Goal: Find specific page/section: Find specific page/section

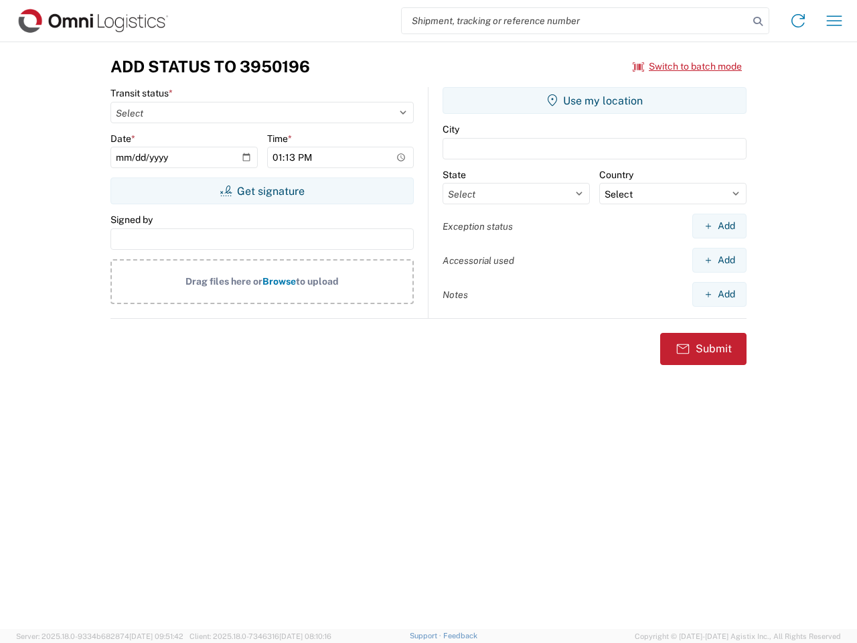
click at [575, 21] on input "search" at bounding box center [575, 20] width 347 height 25
click at [758, 21] on icon at bounding box center [757, 21] width 19 height 19
click at [798, 21] on icon at bounding box center [797, 20] width 21 height 21
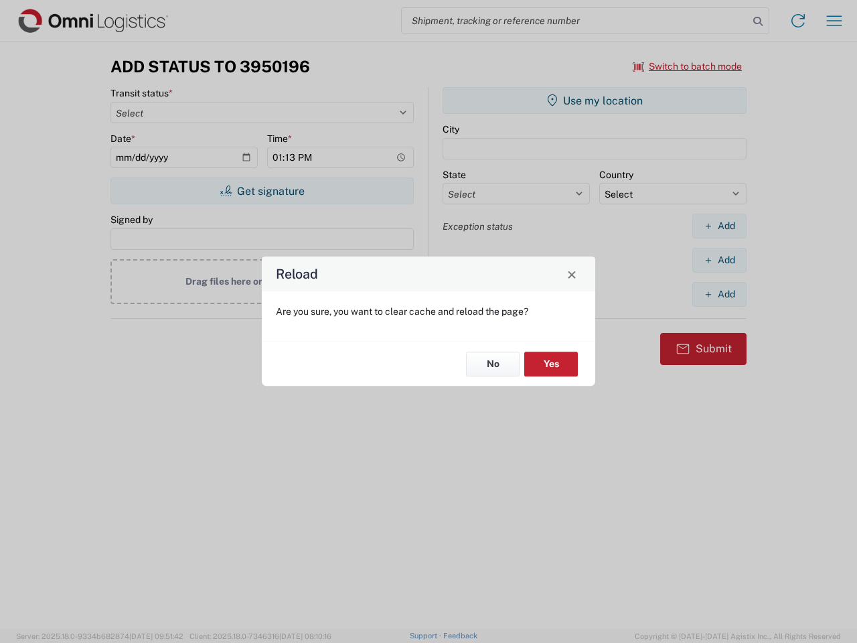
click at [687, 66] on div "Reload Are you sure, you want to clear cache and reload the page? No Yes" at bounding box center [428, 321] width 857 height 643
click at [262, 191] on div "Reload Are you sure, you want to clear cache and reload the page? No Yes" at bounding box center [428, 321] width 857 height 643
click at [594, 100] on div "Reload Are you sure, you want to clear cache and reload the page? No Yes" at bounding box center [428, 321] width 857 height 643
click at [719, 226] on div "Reload Are you sure, you want to clear cache and reload the page? No Yes" at bounding box center [428, 321] width 857 height 643
click at [719, 260] on div "Reload Are you sure, you want to clear cache and reload the page? No Yes" at bounding box center [428, 321] width 857 height 643
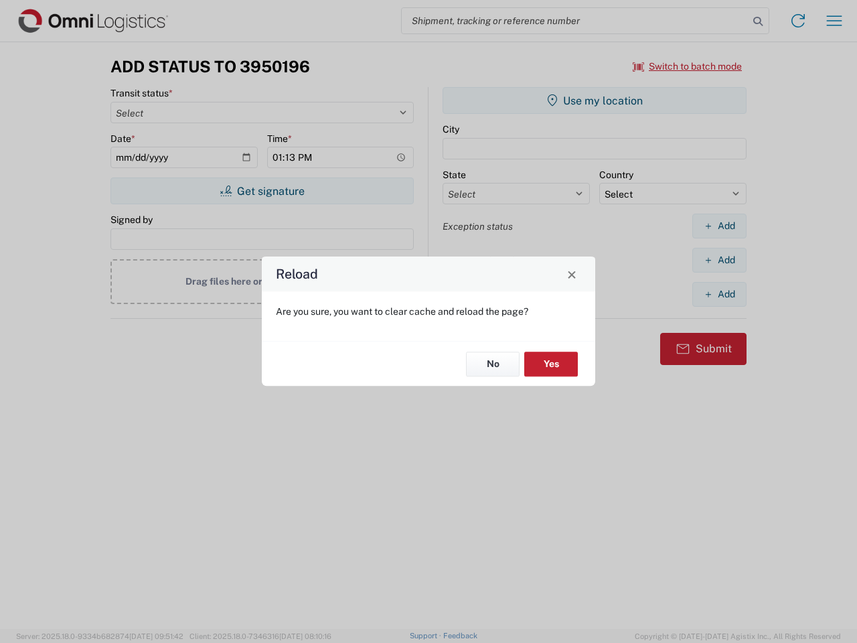
click at [719, 294] on div "Reload Are you sure, you want to clear cache and reload the page? No Yes" at bounding box center [428, 321] width 857 height 643
